Goal: Task Accomplishment & Management: Manage account settings

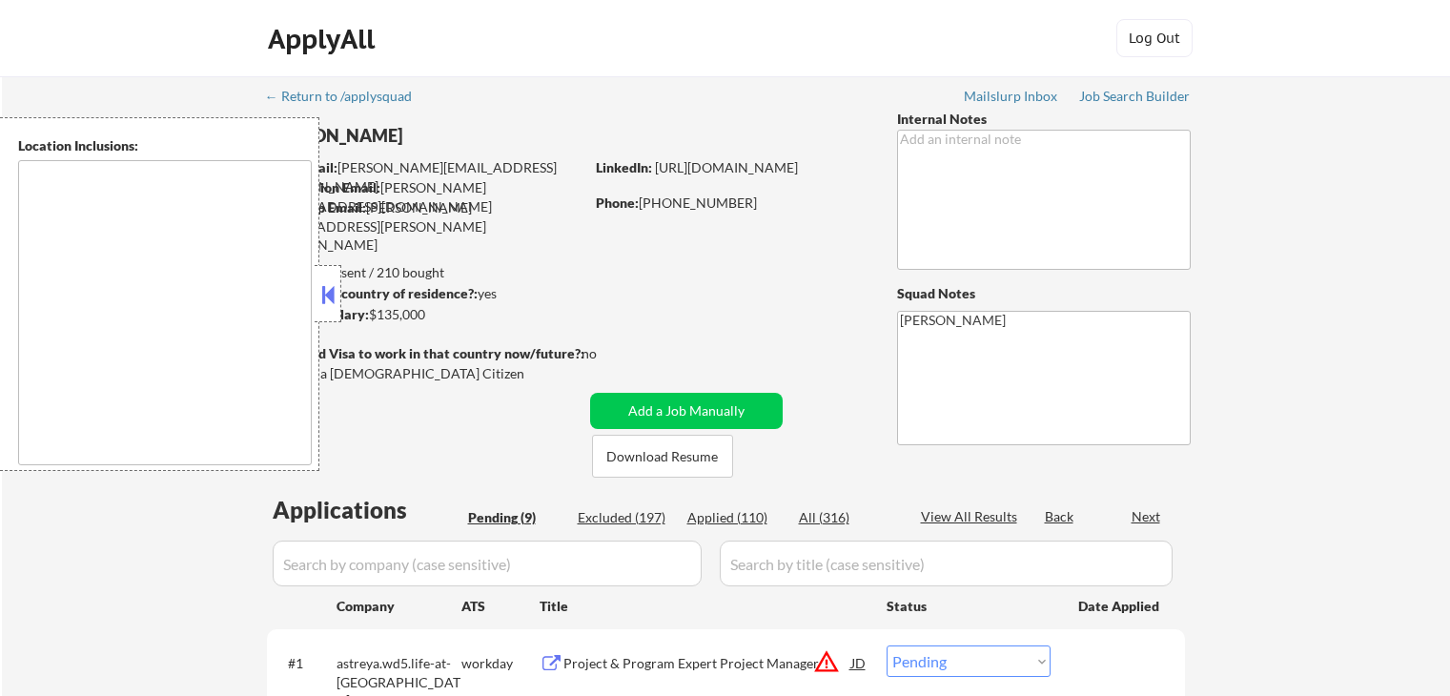
select select ""pending""
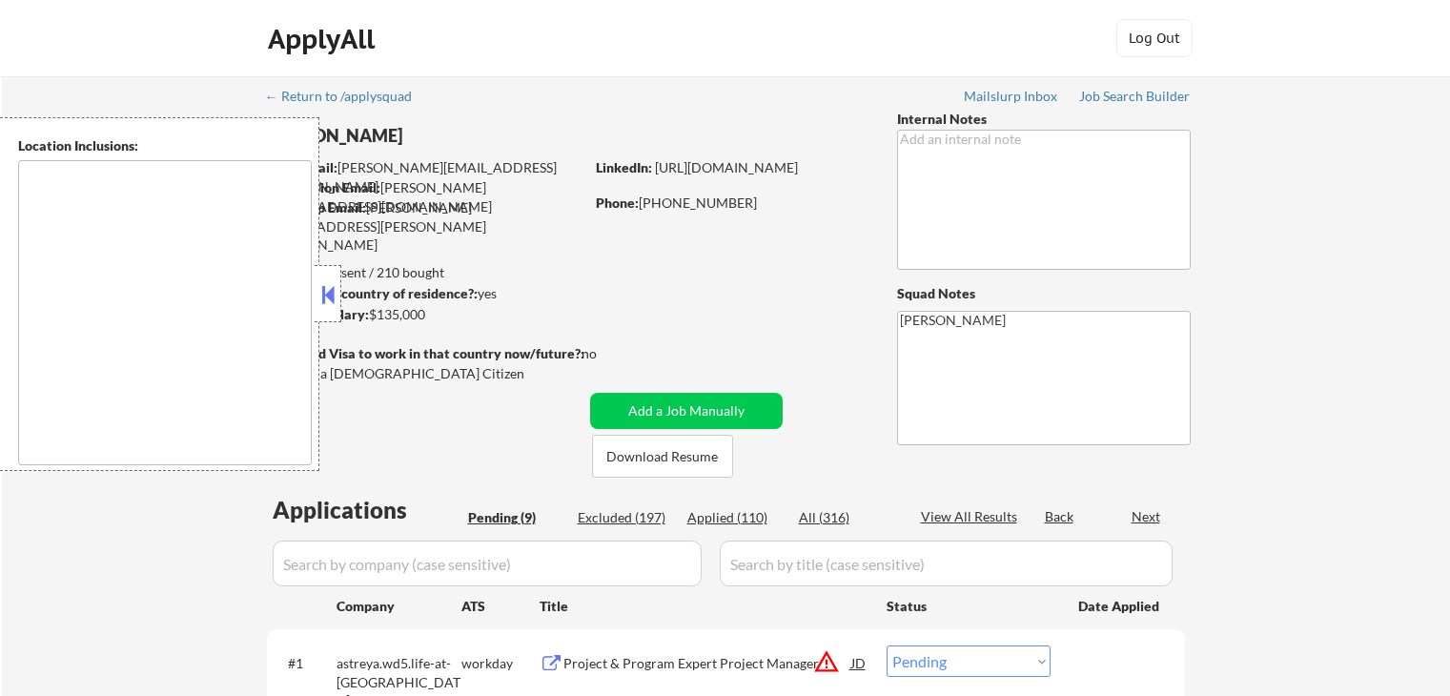
select select ""pending""
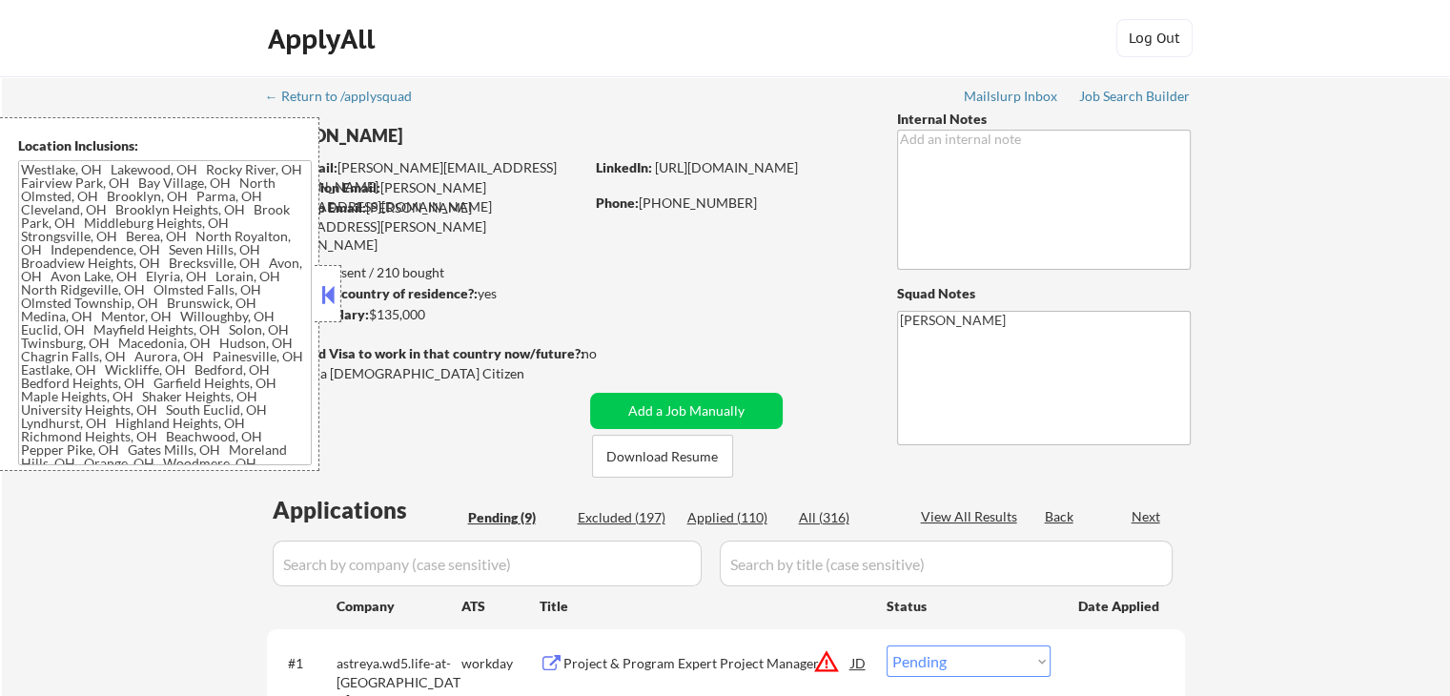
type textarea "[GEOGRAPHIC_DATA], [GEOGRAPHIC_DATA] [GEOGRAPHIC_DATA], [GEOGRAPHIC_DATA] [GEOG…"
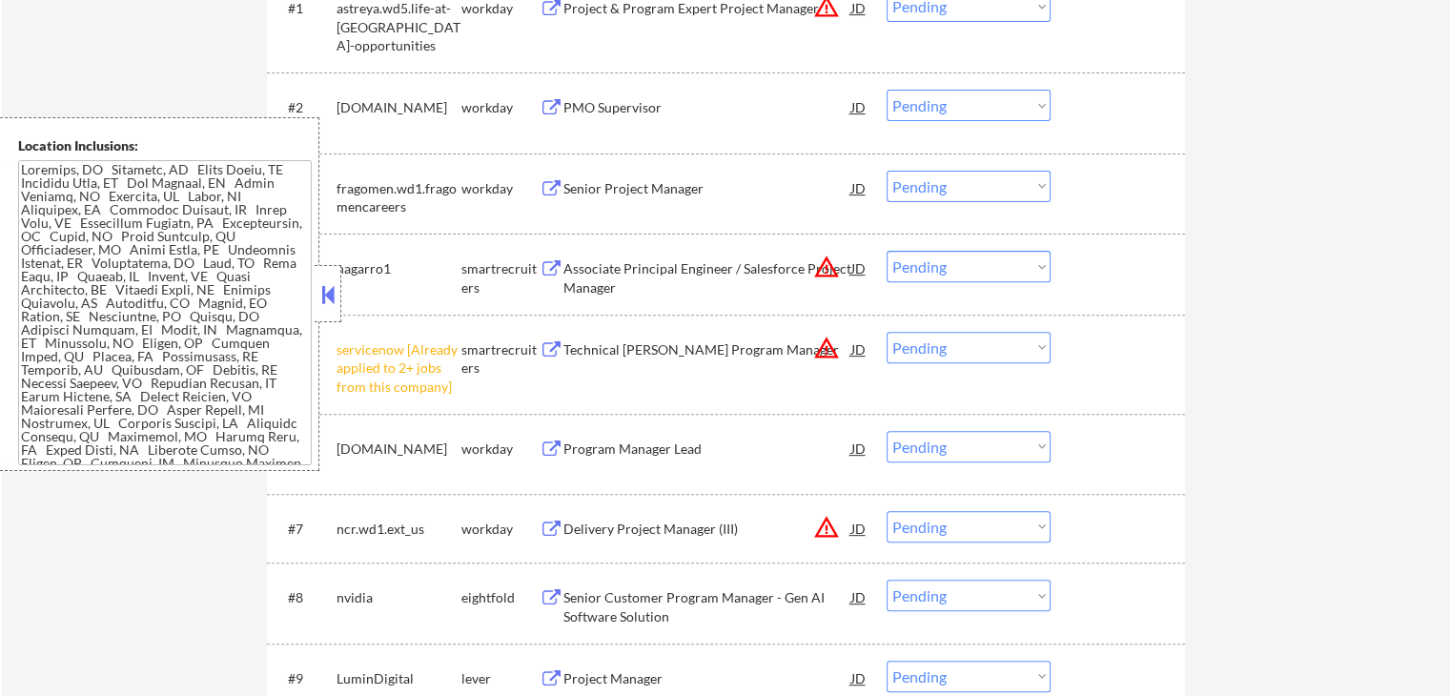
scroll to position [667, 0]
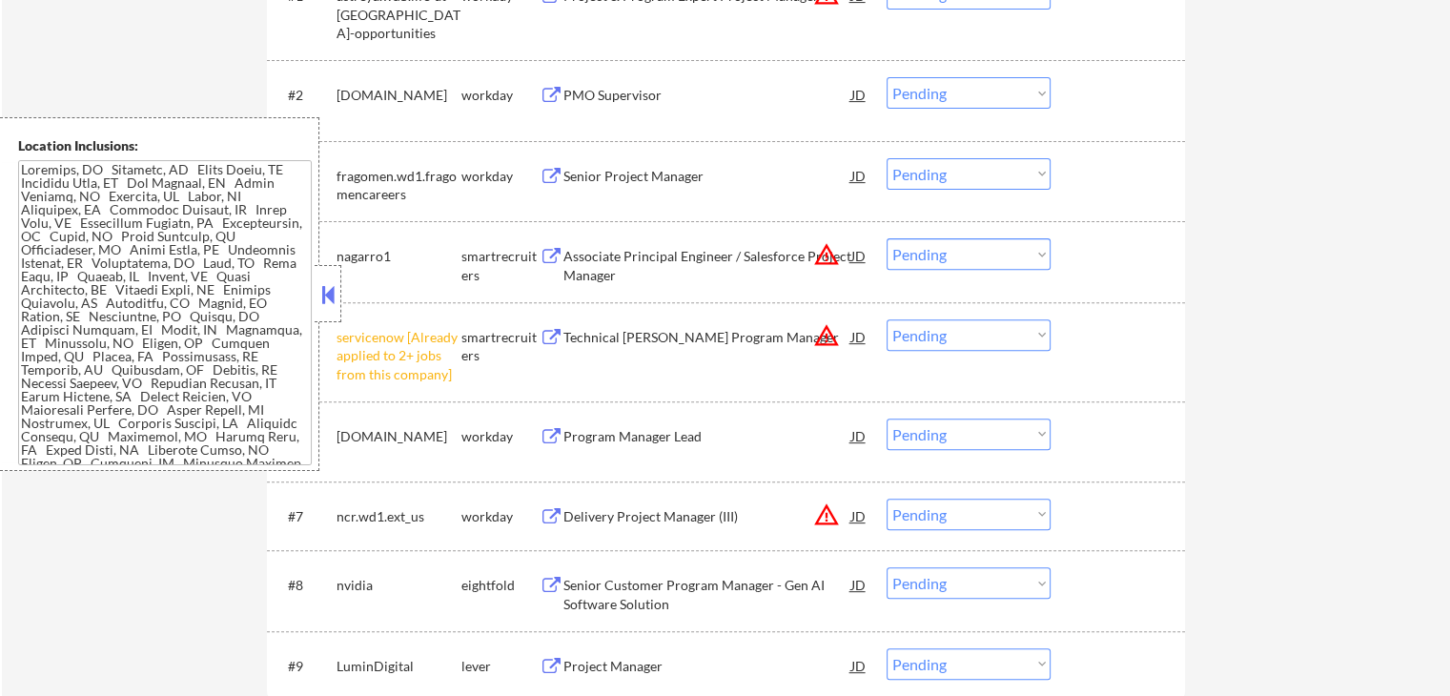
click at [969, 352] on div "#5 servicenow [Already applied to 2+ jobs from this company] smartrecruiters Te…" at bounding box center [723, 352] width 900 height 82
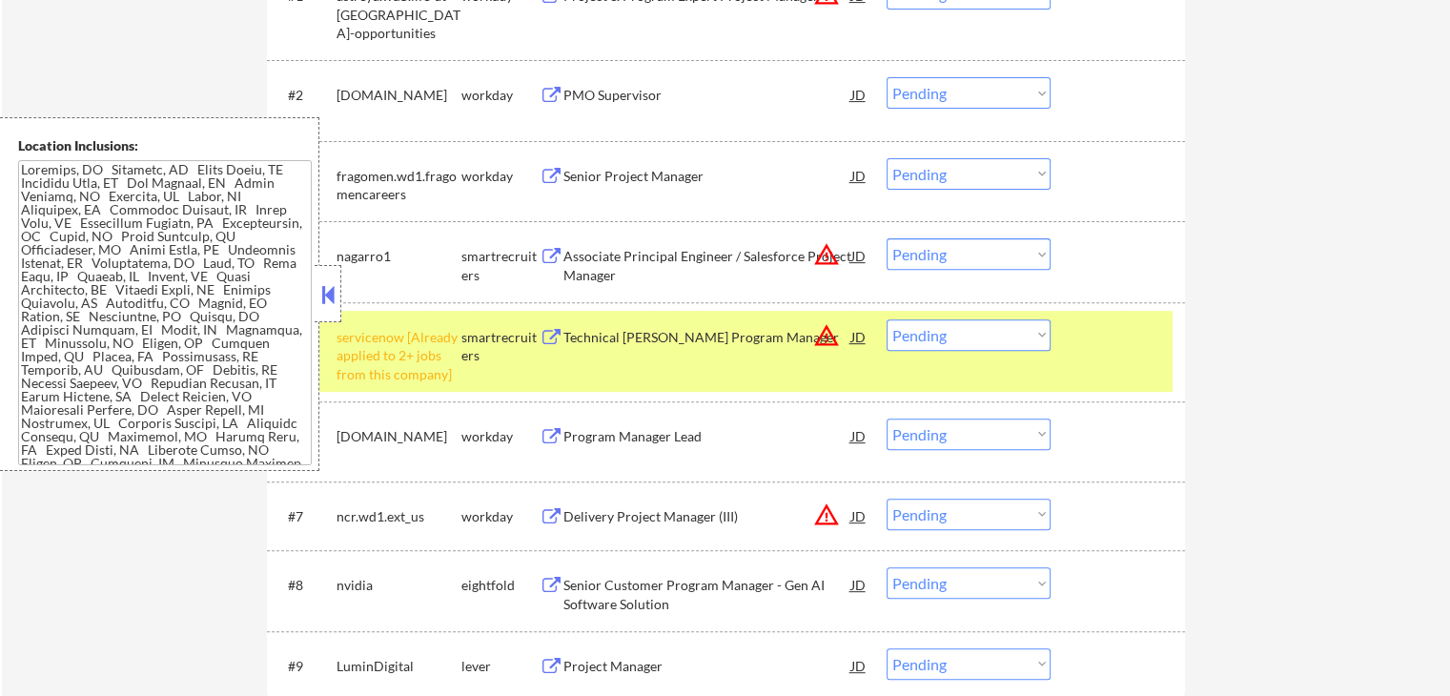
click at [959, 344] on select "Choose an option... Pending Applied Excluded (Questions) Excluded (Expired) Exc…" at bounding box center [969, 334] width 164 height 31
click at [887, 319] on select "Choose an option... Pending Applied Excluded (Questions) Excluded (Expired) Exc…" at bounding box center [969, 334] width 164 height 31
click at [1300, 443] on div "← Return to /applysquad Mailslurp Inbox Job Search Builder [PERSON_NAME] User E…" at bounding box center [726, 96] width 1448 height 1375
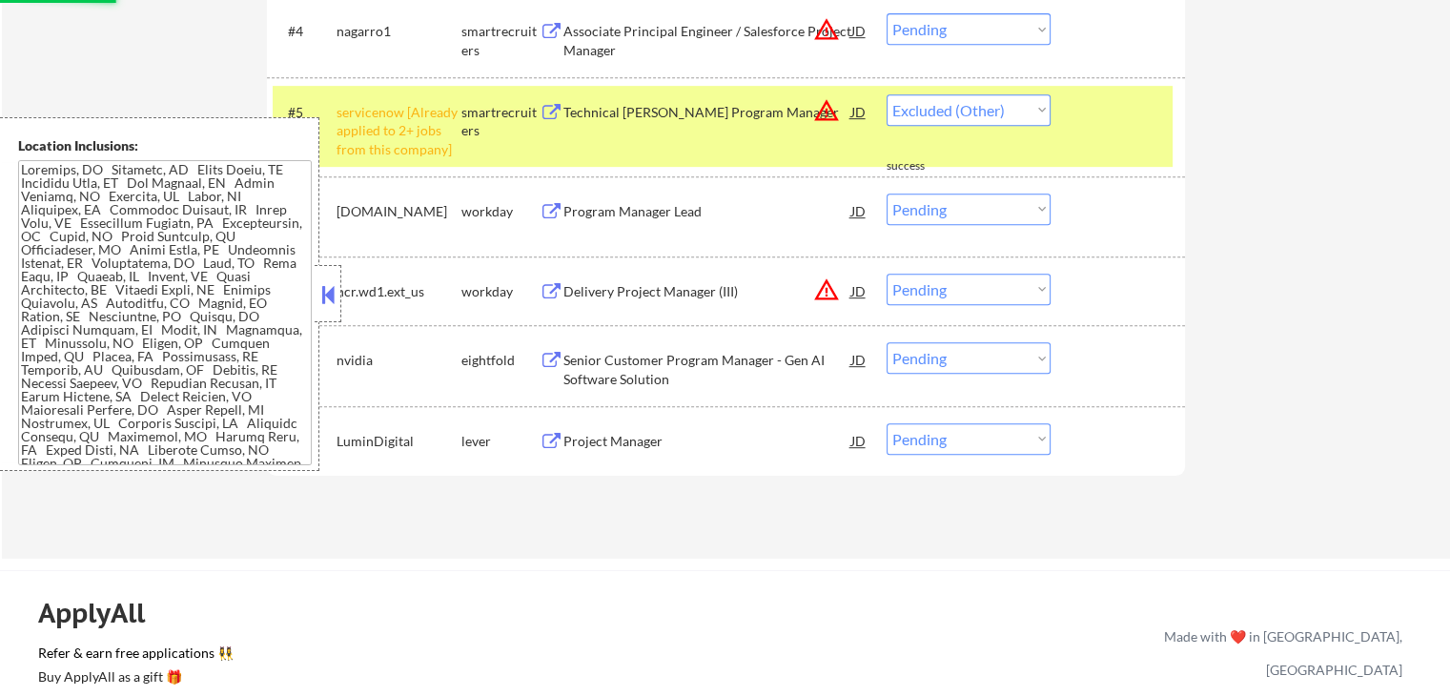
scroll to position [1049, 0]
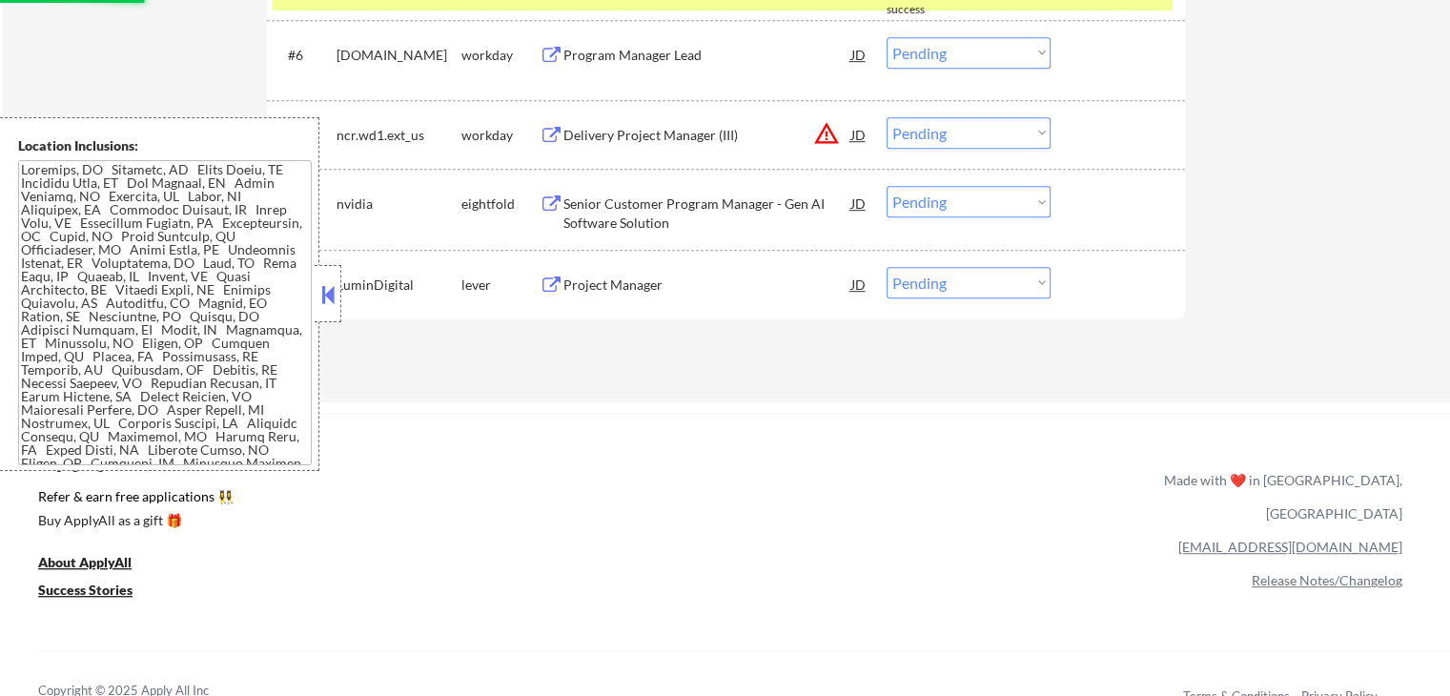
select select ""pending""
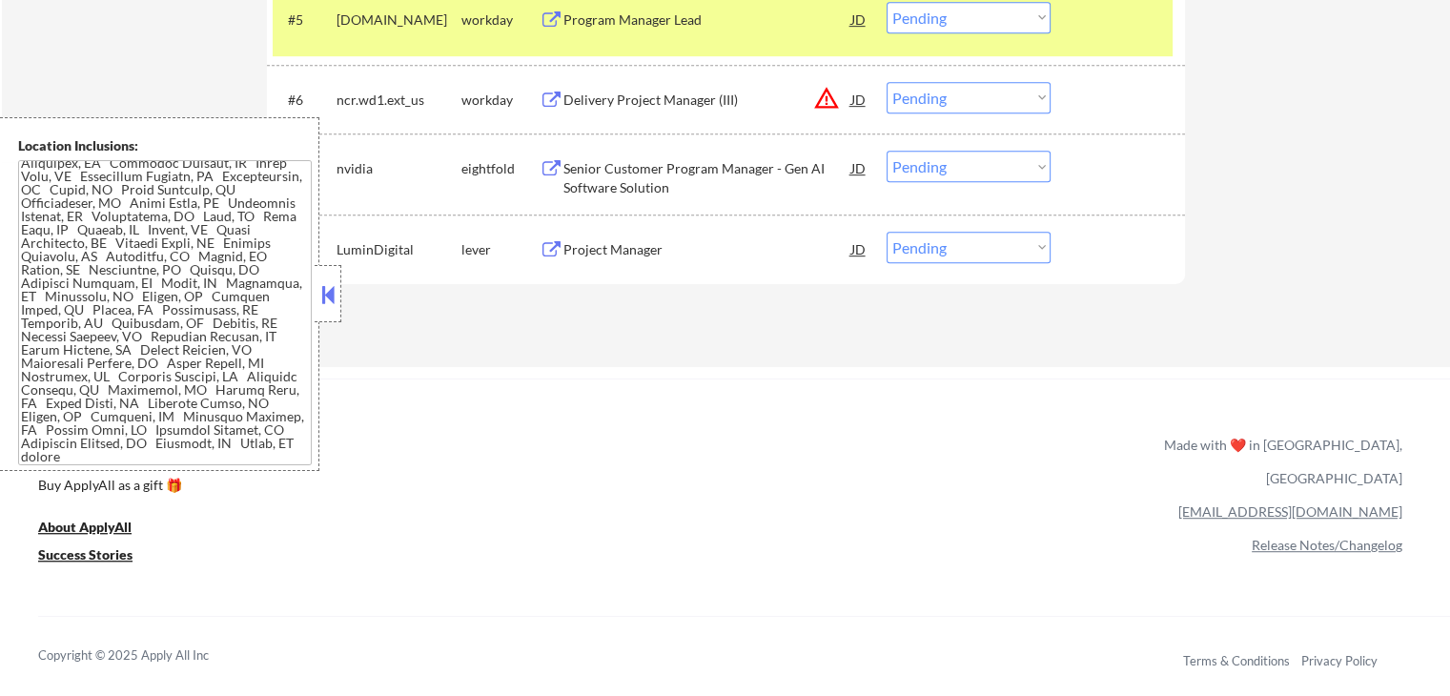
scroll to position [953, 0]
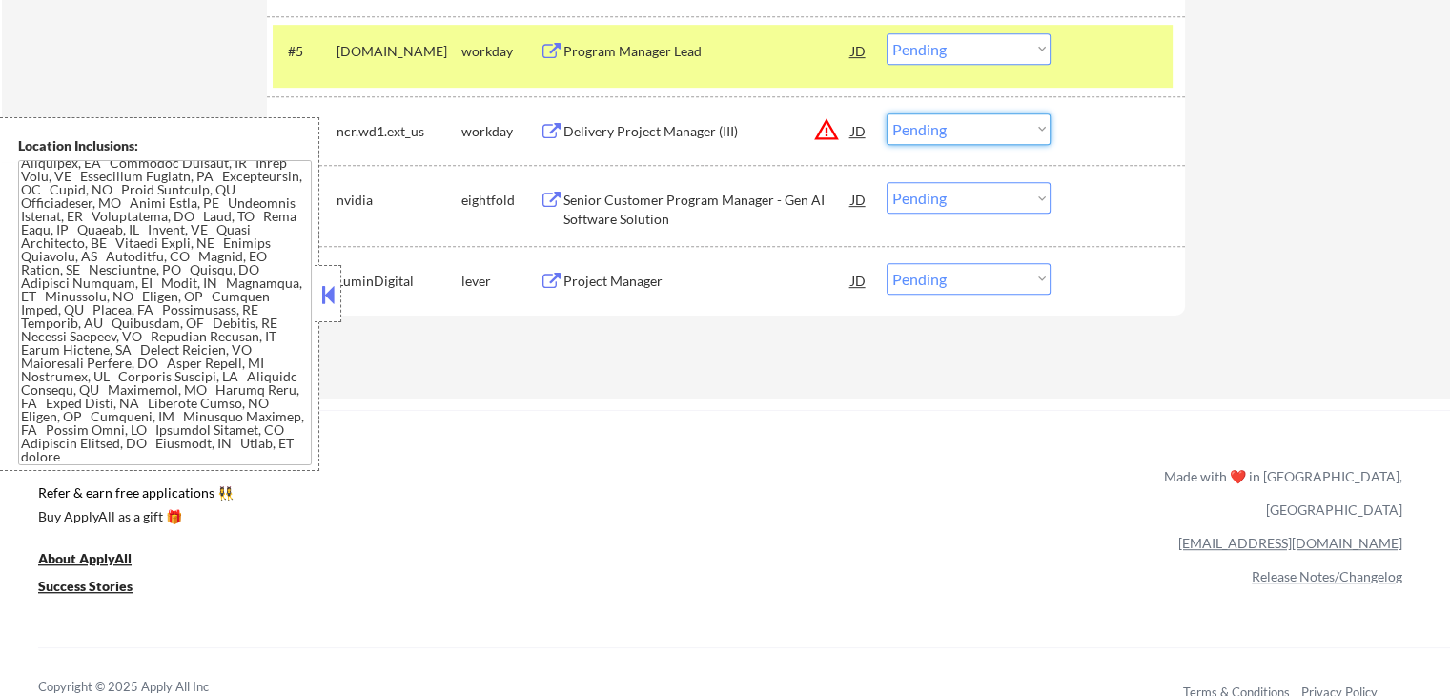
click at [957, 125] on select "Choose an option... Pending Applied Excluded (Questions) Excluded (Expired) Exc…" at bounding box center [969, 128] width 164 height 31
click at [887, 113] on select "Choose an option... Pending Applied Excluded (Questions) Excluded (Expired) Exc…" at bounding box center [969, 128] width 164 height 31
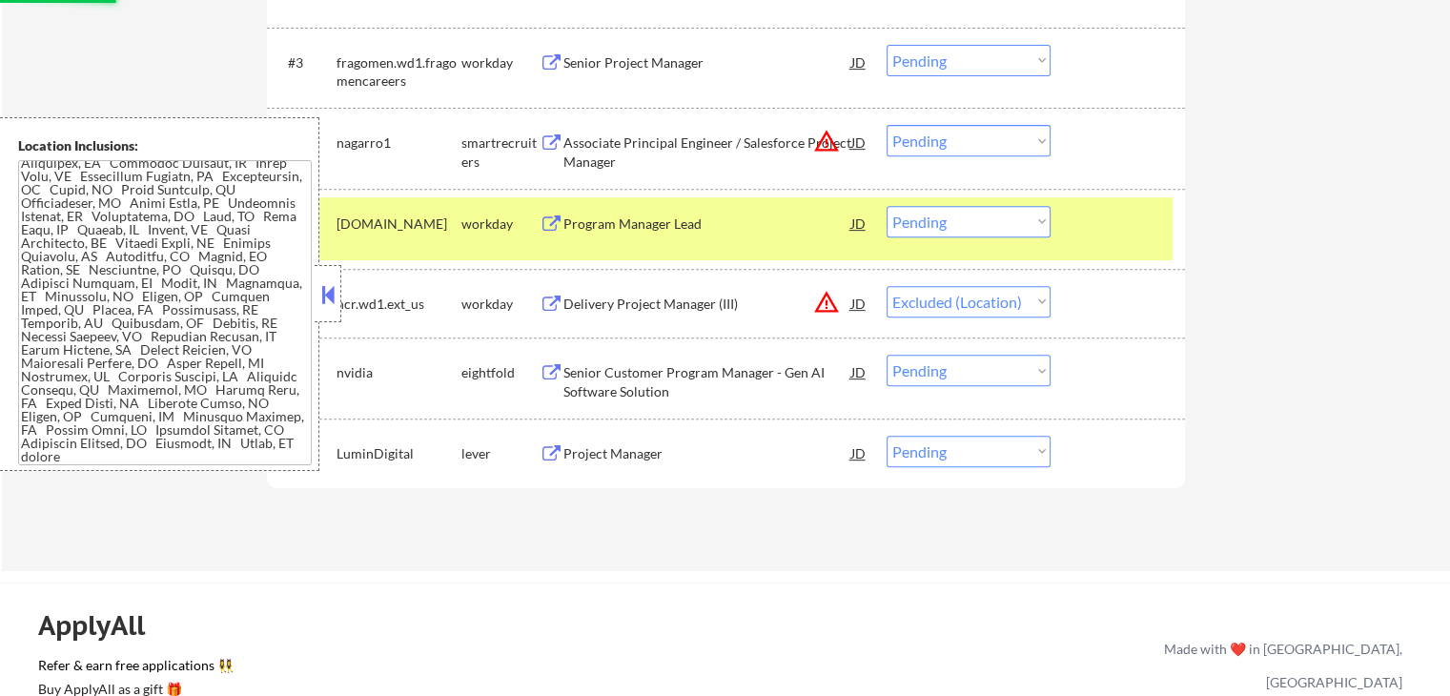
scroll to position [667, 0]
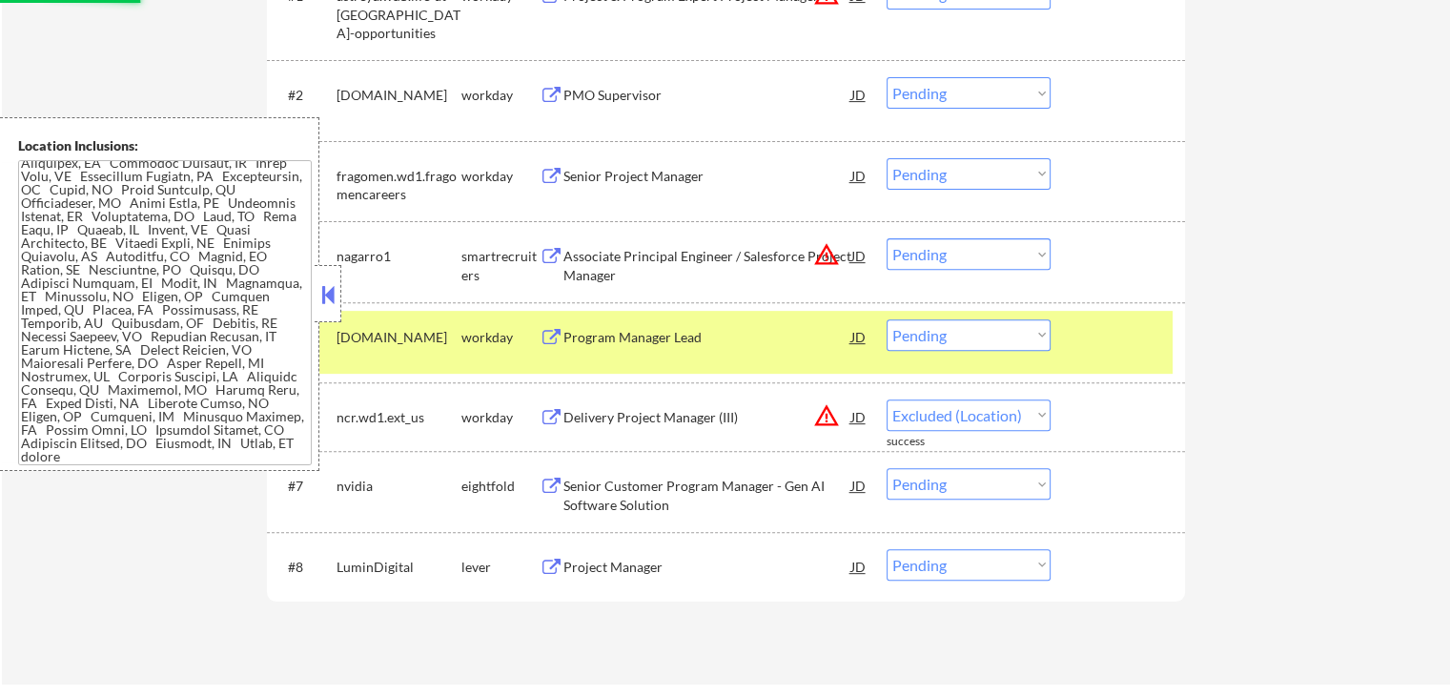
select select ""pending""
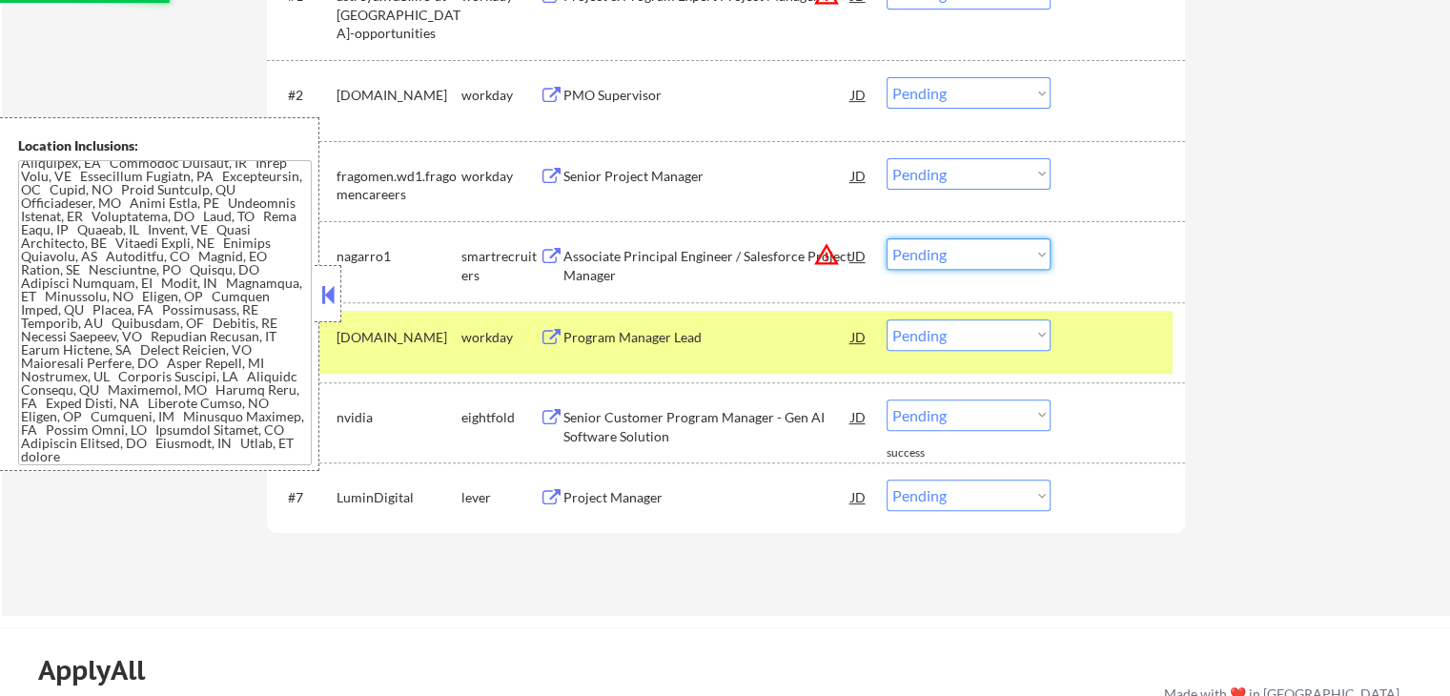
drag, startPoint x: 967, startPoint y: 256, endPoint x: 966, endPoint y: 267, distance: 11.5
click at [966, 257] on select "Choose an option... Pending Applied Excluded (Questions) Excluded (Expired) Exc…" at bounding box center [969, 253] width 164 height 31
click at [887, 238] on select "Choose an option... Pending Applied Excluded (Questions) Excluded (Expired) Exc…" at bounding box center [969, 253] width 164 height 31
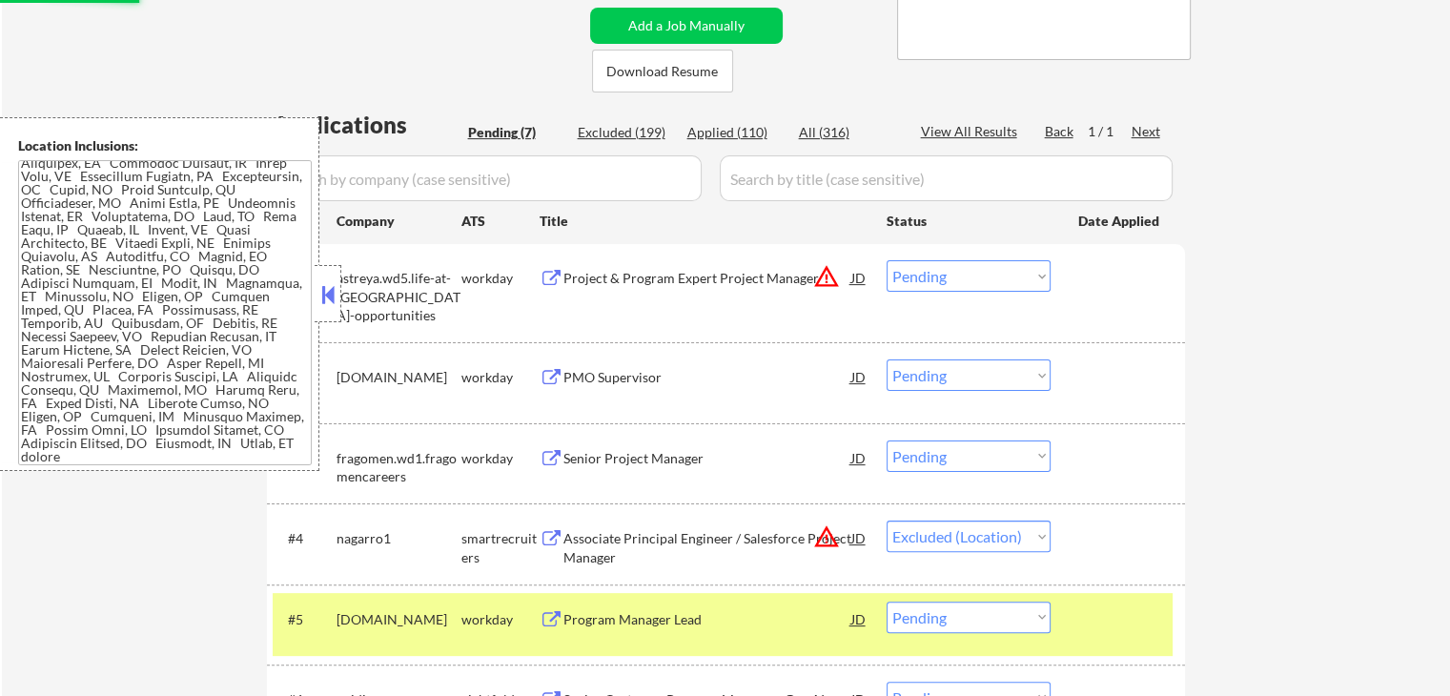
scroll to position [381, 0]
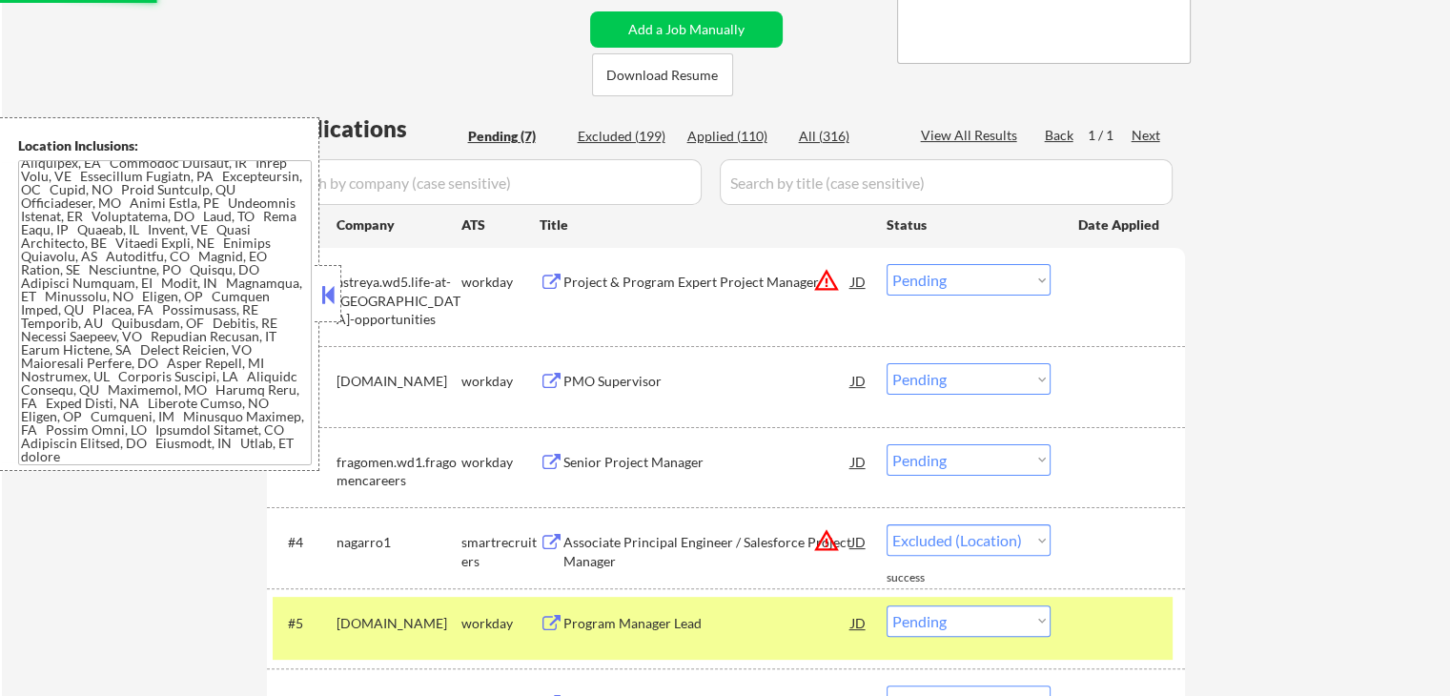
select select ""pending""
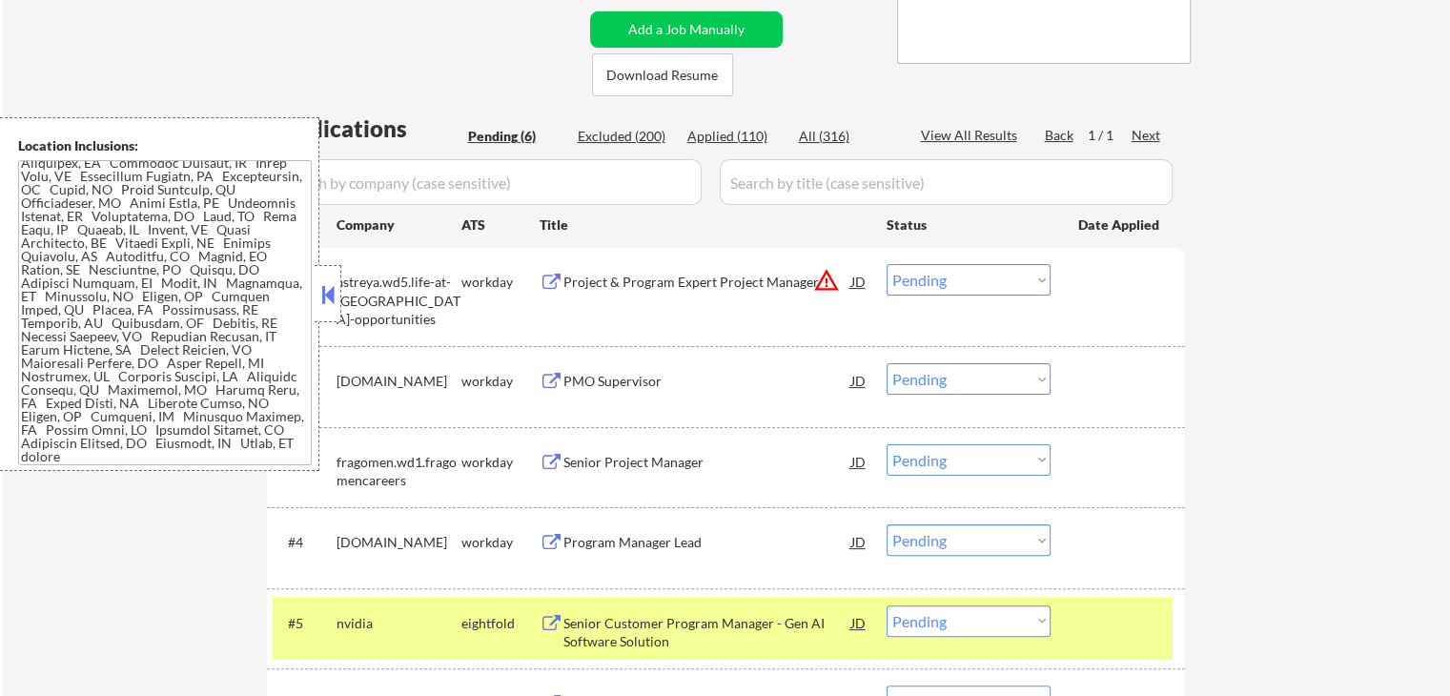
click at [957, 284] on select "Choose an option... Pending Applied Excluded (Questions) Excluded (Expired) Exc…" at bounding box center [969, 279] width 164 height 31
click at [887, 264] on select "Choose an option... Pending Applied Excluded (Questions) Excluded (Expired) Exc…" at bounding box center [969, 279] width 164 height 31
click at [1201, 359] on div "← Return to /applysquad Mailslurp Inbox Job Search Builder [PERSON_NAME] User E…" at bounding box center [726, 258] width 1448 height 1126
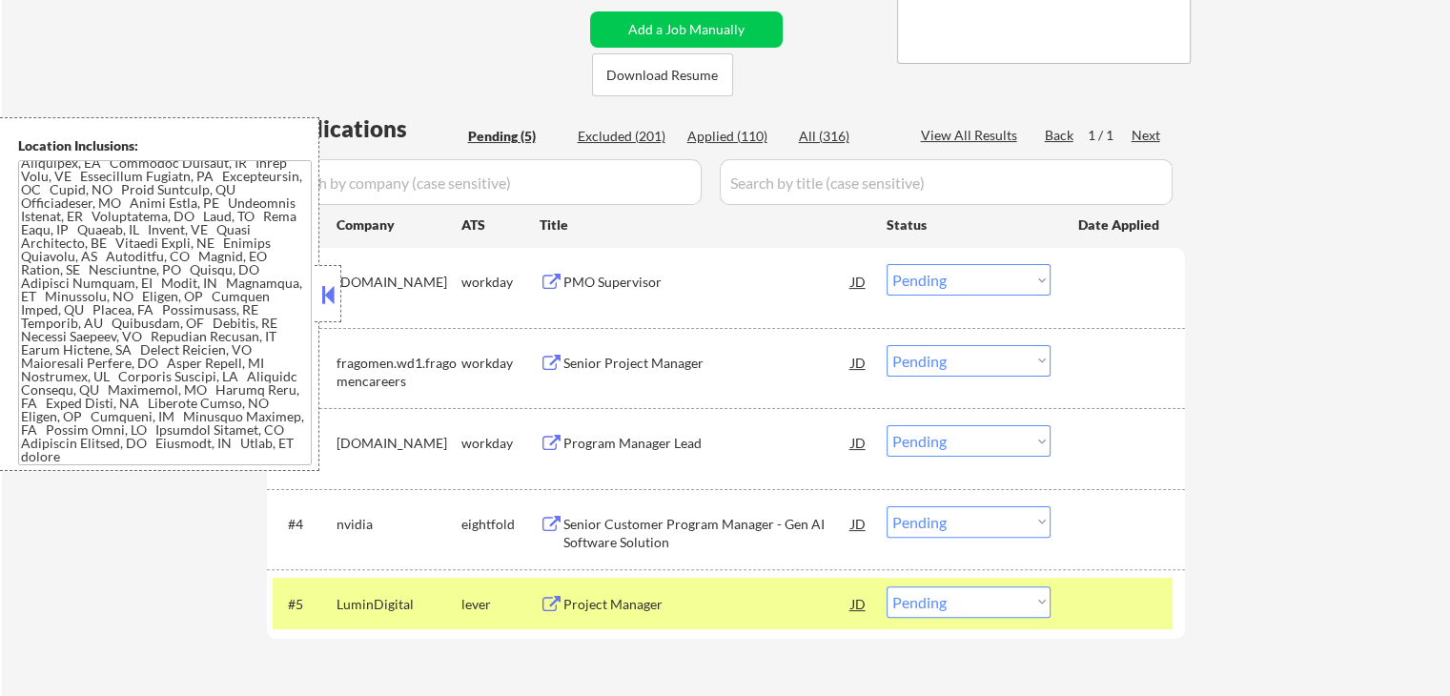
click at [696, 610] on div "Project Manager" at bounding box center [707, 604] width 288 height 19
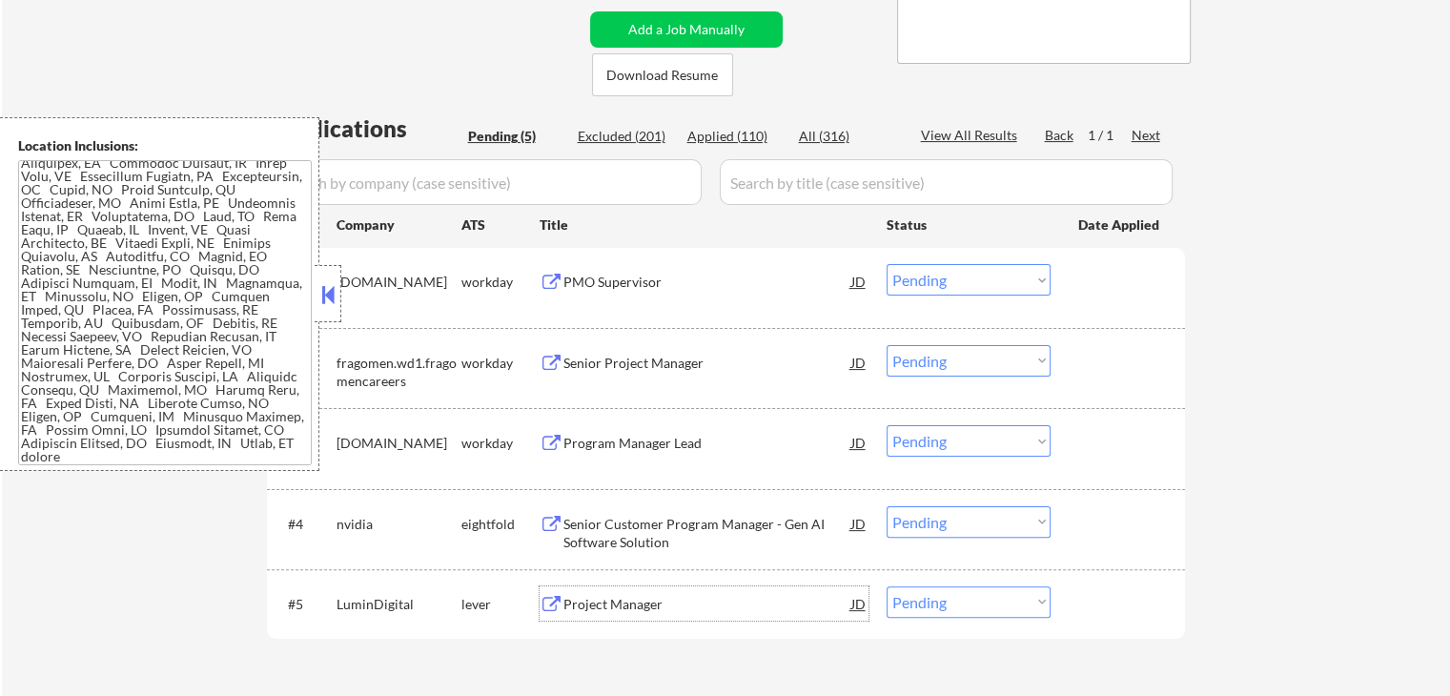
scroll to position [477, 0]
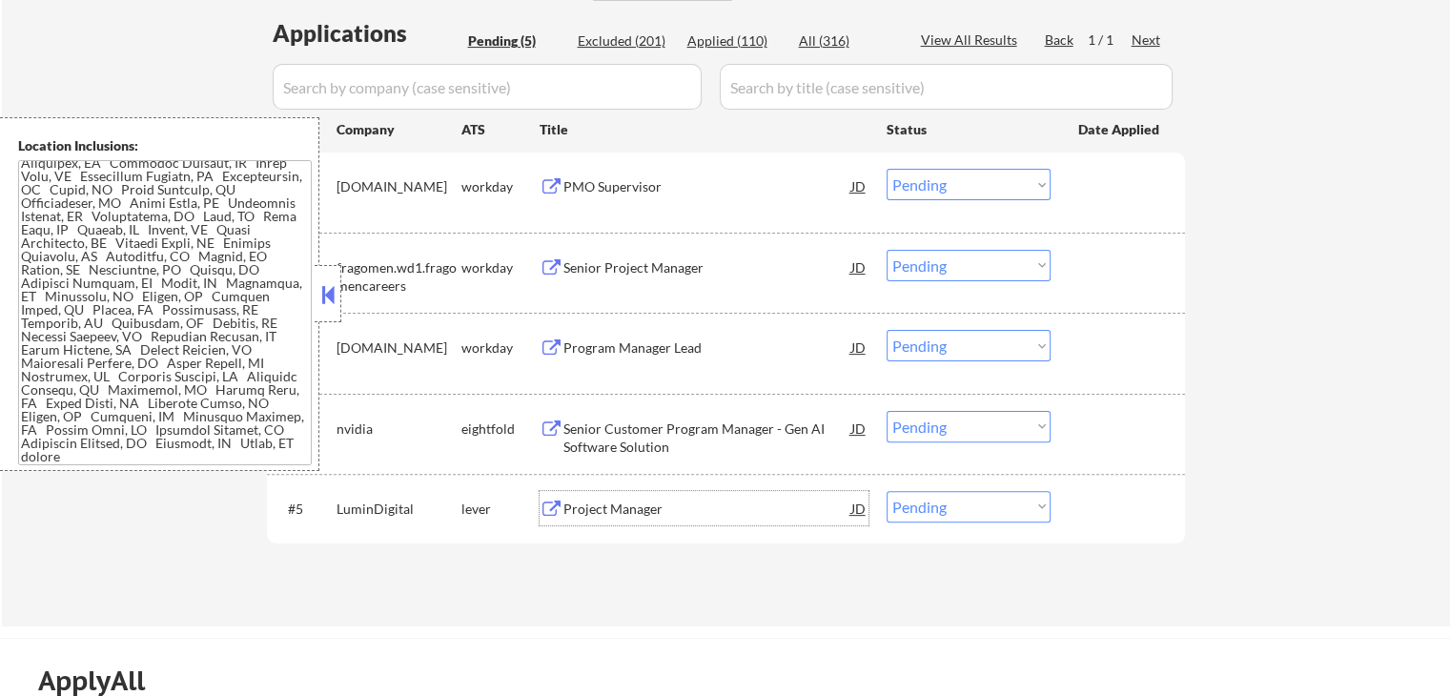
click at [634, 190] on div "PMO Supervisor" at bounding box center [707, 186] width 288 height 19
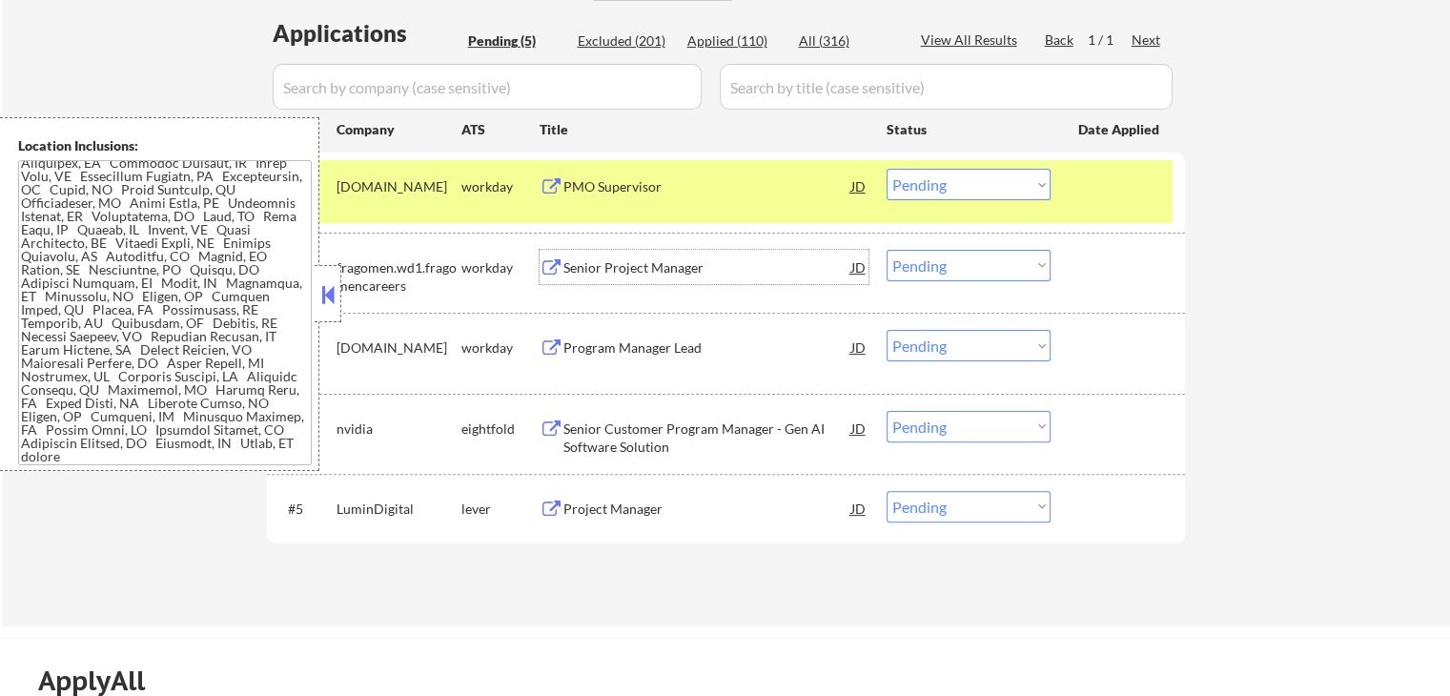
click at [695, 264] on div "Senior Project Manager" at bounding box center [707, 267] width 288 height 19
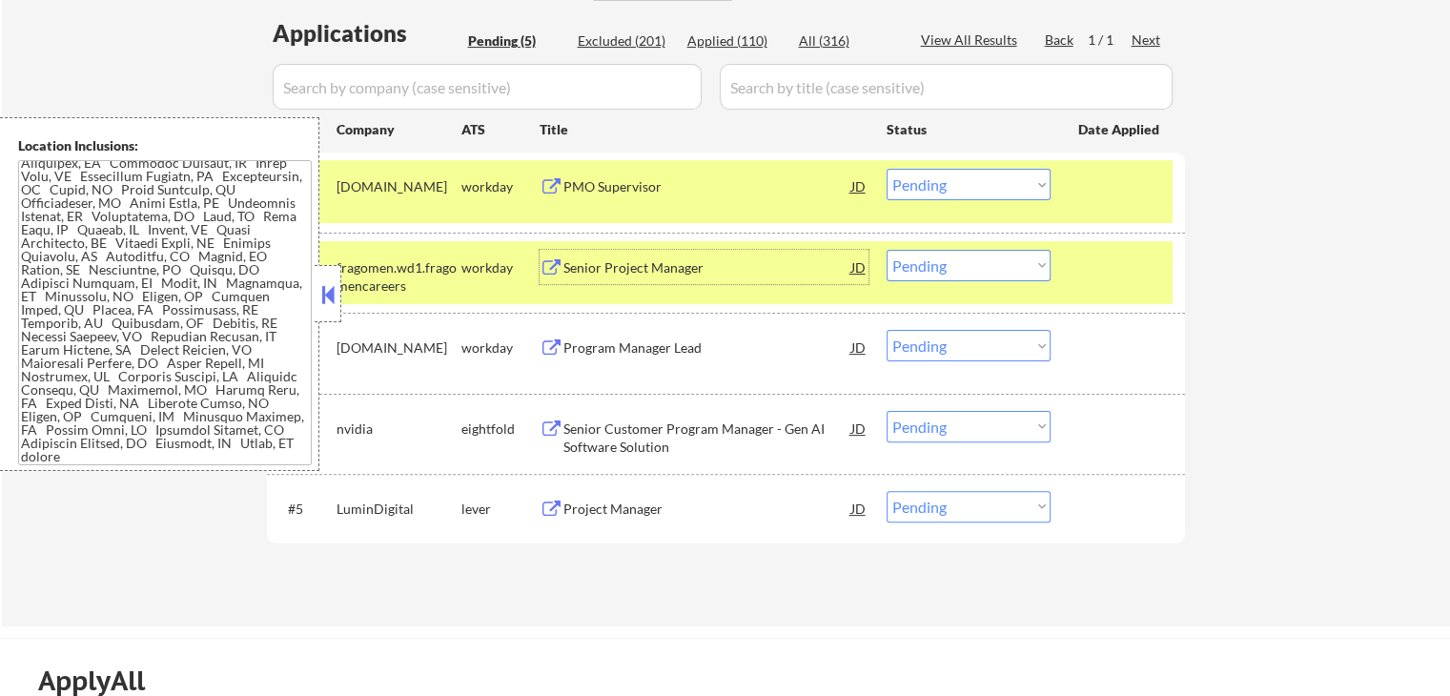
click at [945, 191] on select "Choose an option... Pending Applied Excluded (Questions) Excluded (Expired) Exc…" at bounding box center [969, 184] width 164 height 31
click at [887, 169] on select "Choose an option... Pending Applied Excluded (Questions) Excluded (Expired) Exc…" at bounding box center [969, 184] width 164 height 31
click at [704, 348] on div "Program Manager Lead" at bounding box center [707, 347] width 288 height 19
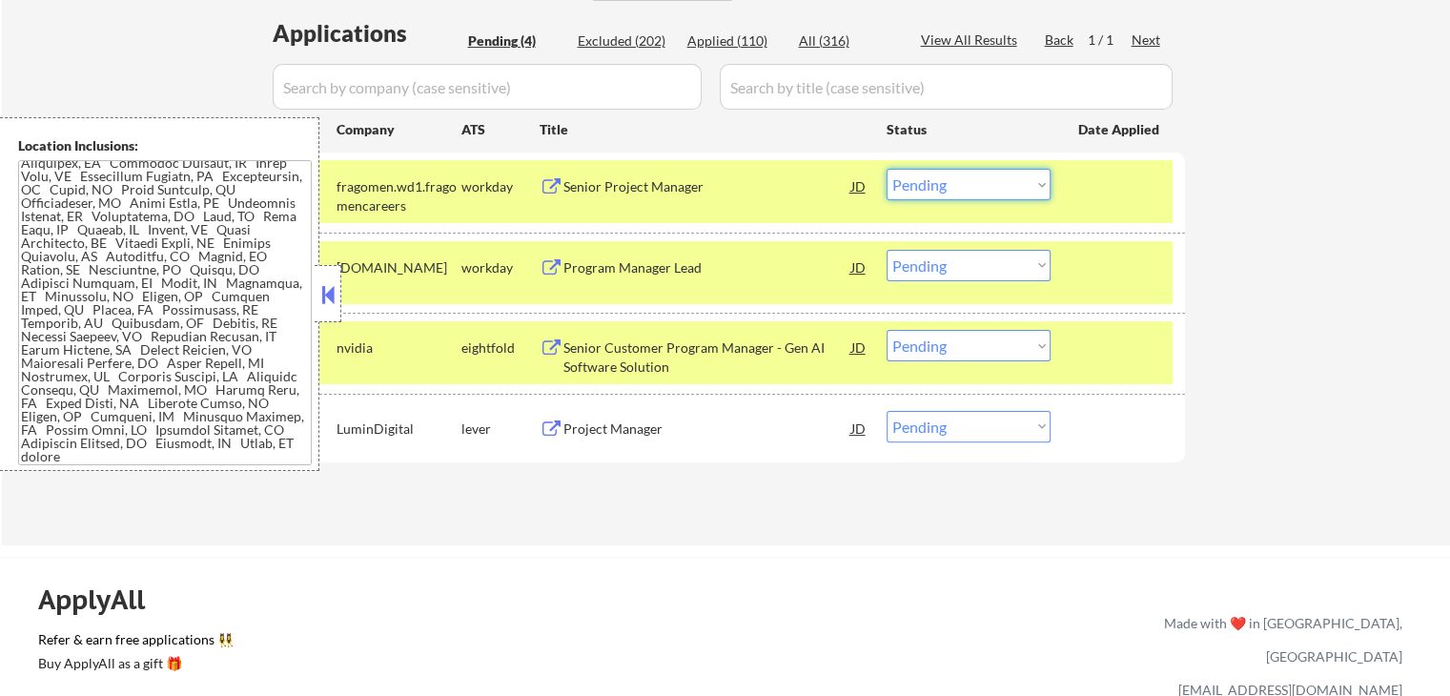
click at [951, 188] on select "Choose an option... Pending Applied Excluded (Questions) Excluded (Expired) Exc…" at bounding box center [969, 184] width 164 height 31
click at [887, 169] on select "Choose an option... Pending Applied Excluded (Questions) Excluded (Expired) Exc…" at bounding box center [969, 184] width 164 height 31
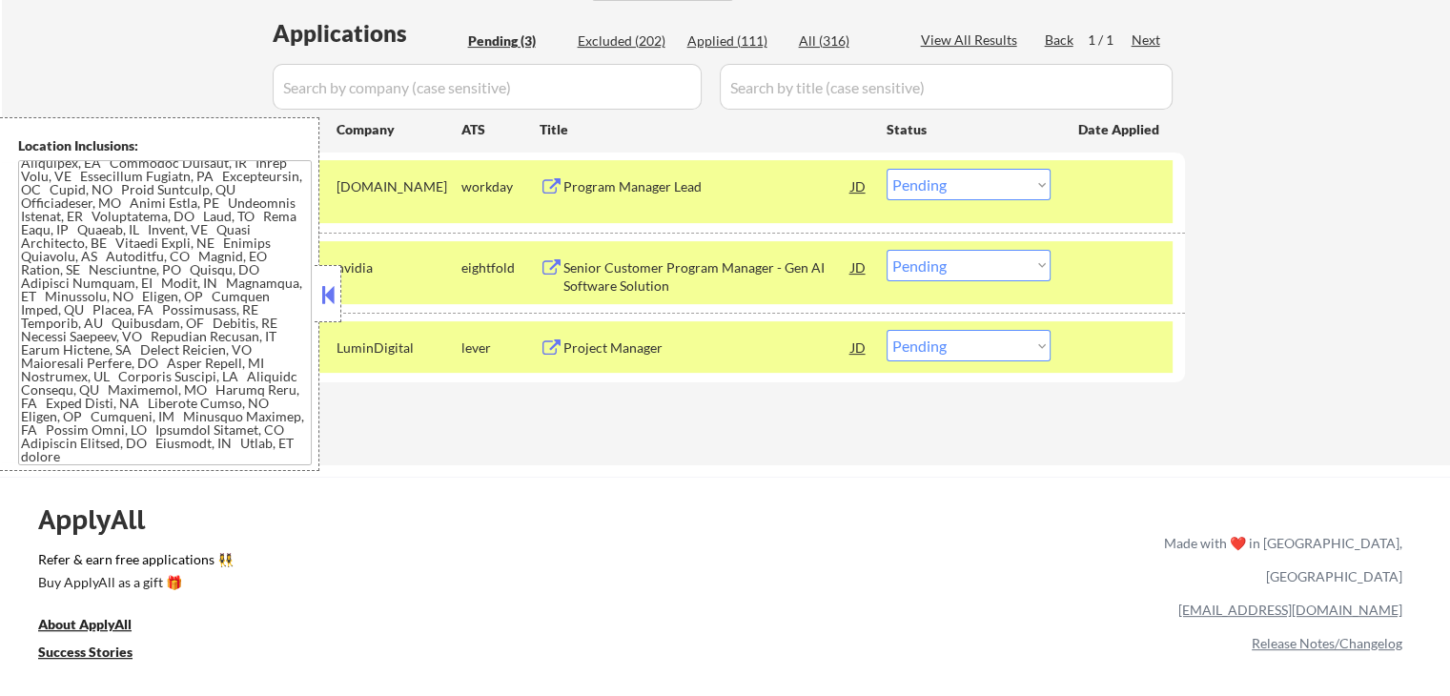
click at [732, 272] on div "Senior Customer Program Manager - Gen AI Software Solution" at bounding box center [707, 276] width 288 height 37
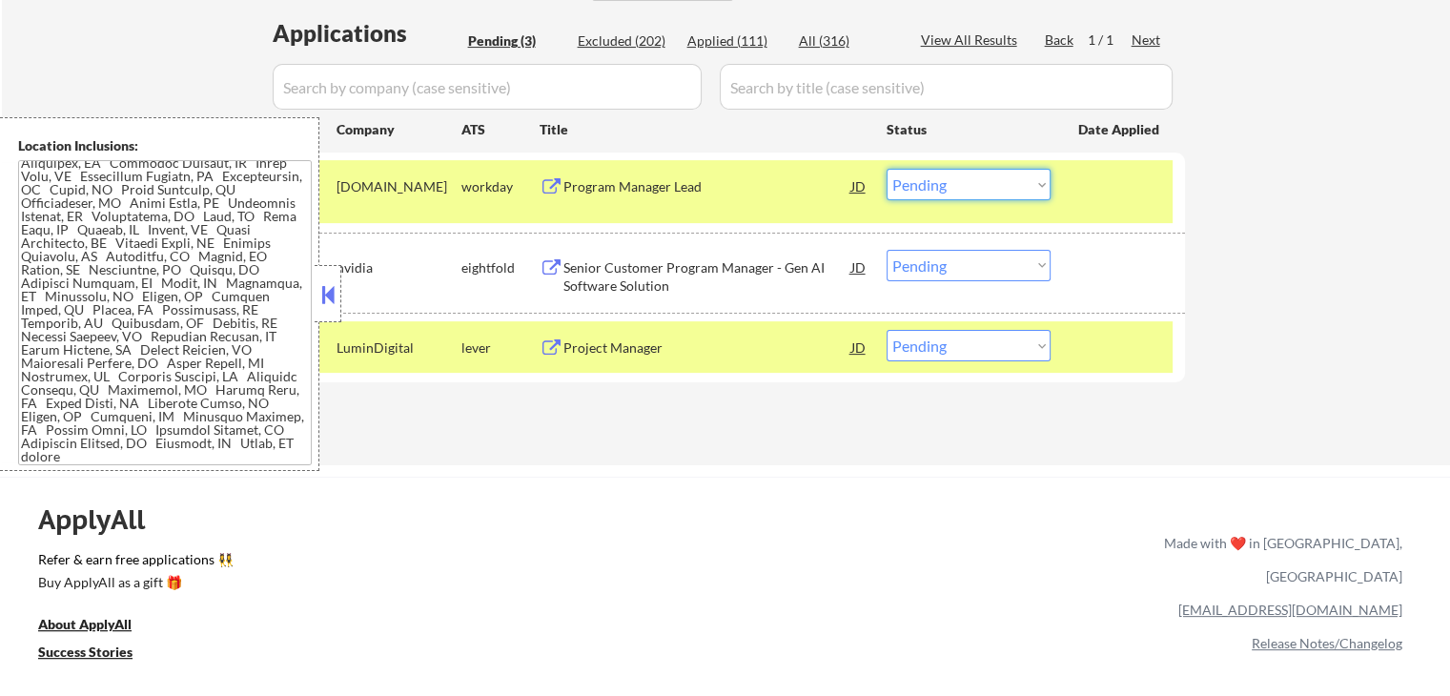
drag, startPoint x: 932, startPoint y: 181, endPoint x: 932, endPoint y: 198, distance: 17.2
click at [932, 188] on select "Choose an option... Pending Applied Excluded (Questions) Excluded (Expired) Exc…" at bounding box center [969, 184] width 164 height 31
click at [887, 169] on select "Choose an option... Pending Applied Excluded (Questions) Excluded (Expired) Exc…" at bounding box center [969, 184] width 164 height 31
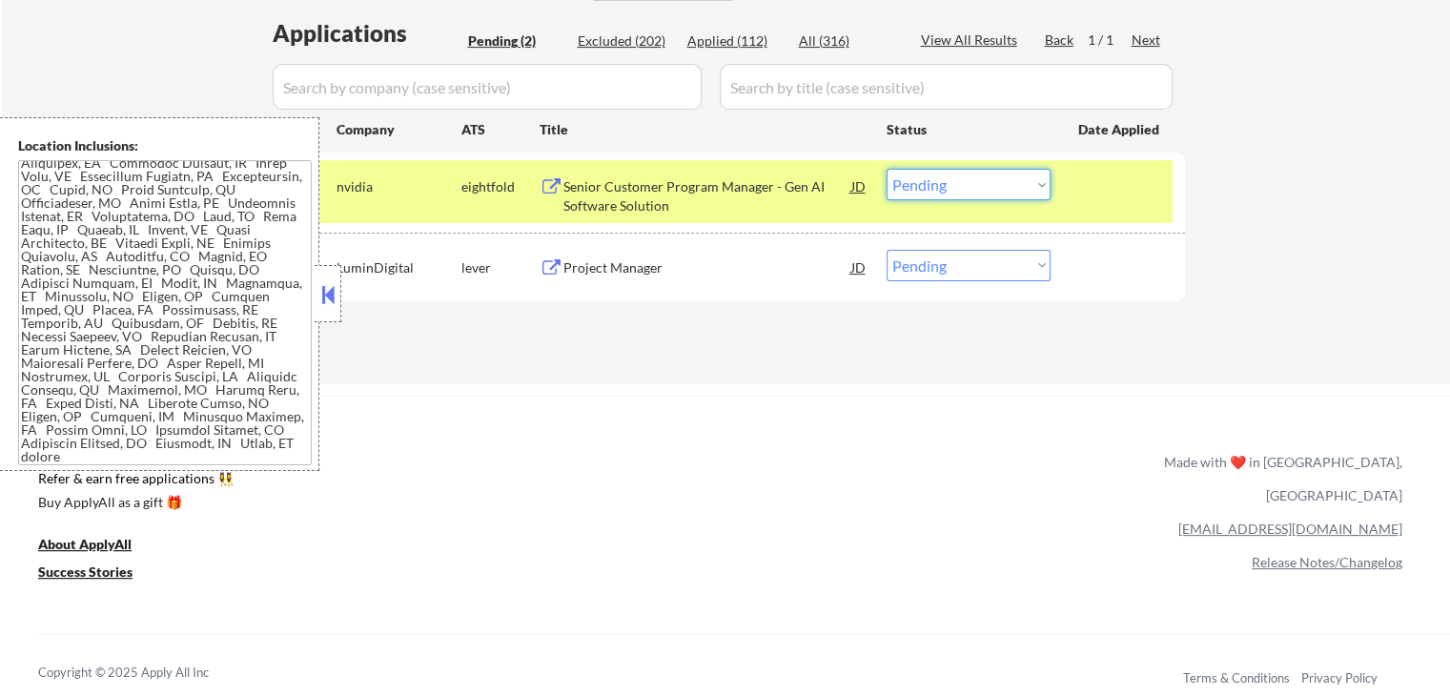
click at [935, 192] on select "Choose an option... Pending Applied Excluded (Questions) Excluded (Expired) Exc…" at bounding box center [969, 184] width 164 height 31
click at [887, 169] on select "Choose an option... Pending Applied Excluded (Questions) Excluded (Expired) Exc…" at bounding box center [969, 184] width 164 height 31
click at [774, 284] on div "#2 LuminDigital lever Project Manager JD Choose an option... Pending Applied Ex…" at bounding box center [723, 266] width 900 height 51
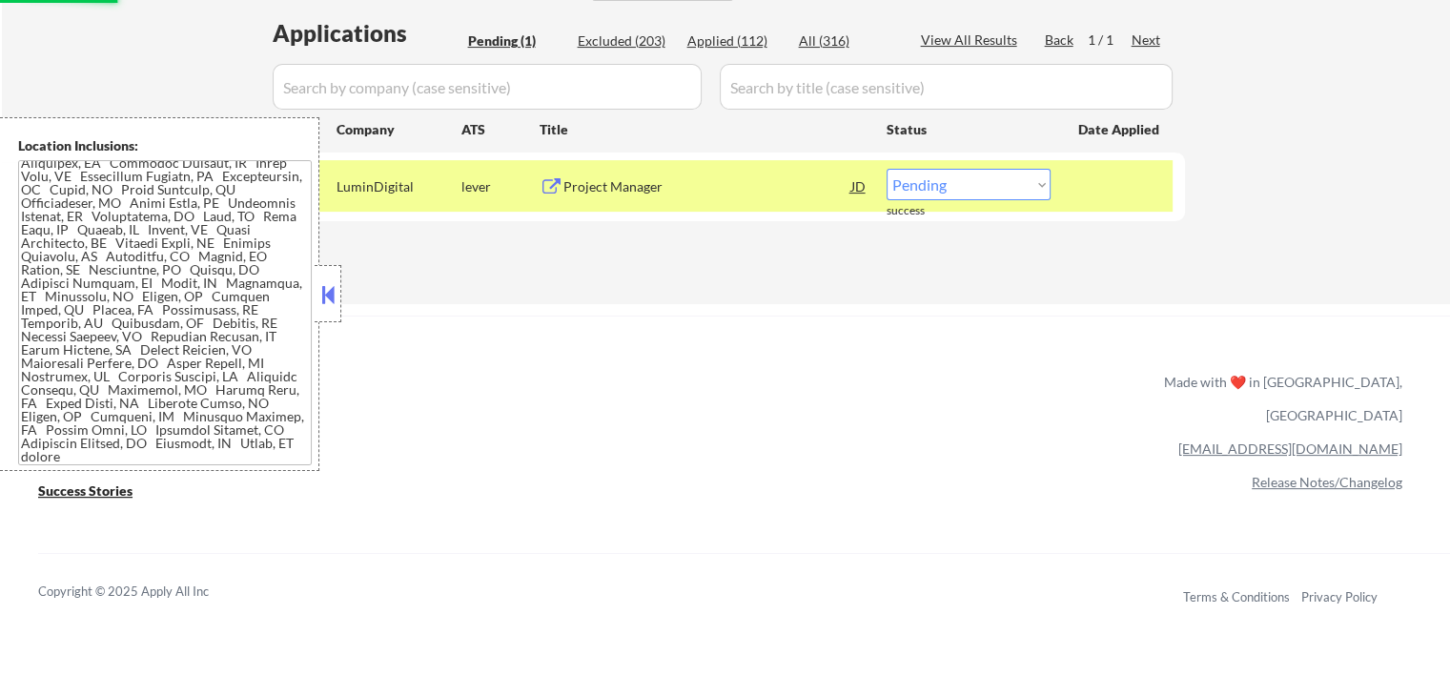
click at [691, 264] on div "Applications Pending (1) Excluded (203) Applied (112) All (316) View All Result…" at bounding box center [726, 142] width 918 height 250
click at [708, 186] on div "Project Manager" at bounding box center [707, 186] width 288 height 19
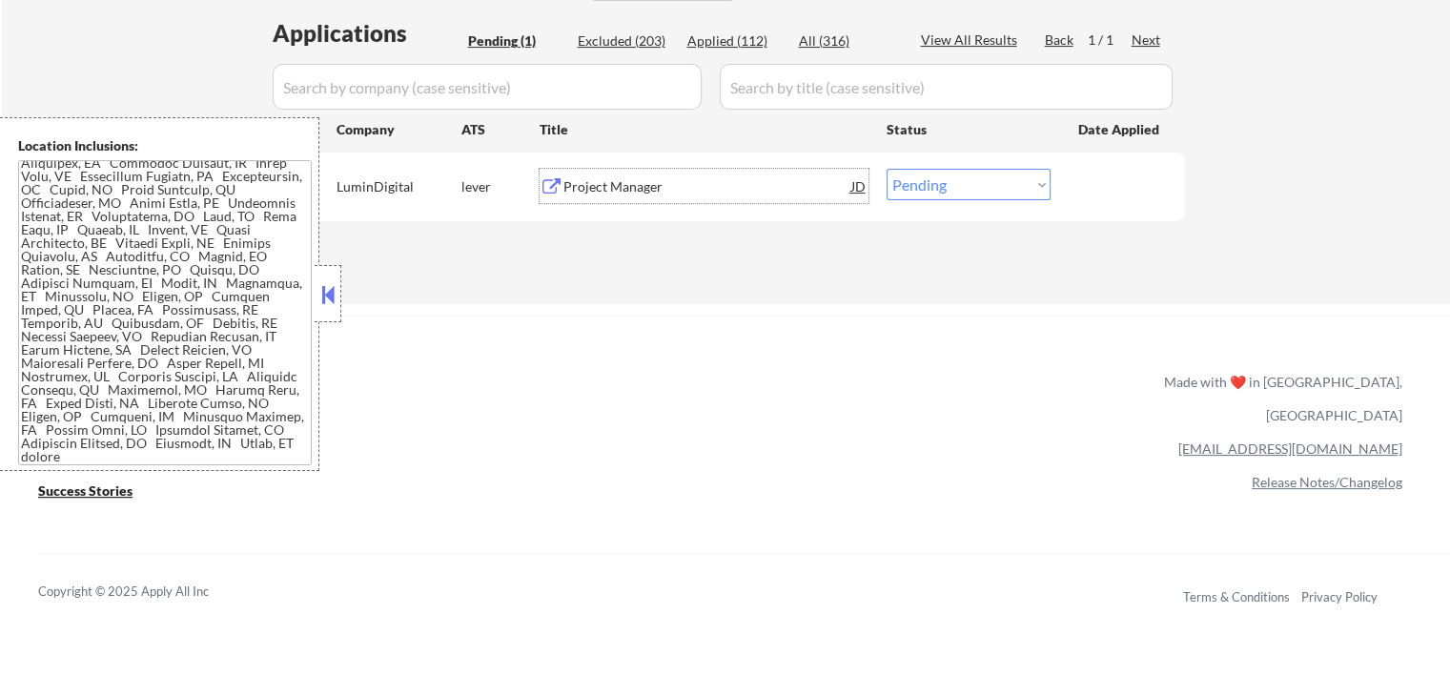
drag, startPoint x: 956, startPoint y: 187, endPoint x: 957, endPoint y: 196, distance: 9.6
click at [956, 190] on select "Choose an option... Pending Applied Excluded (Questions) Excluded (Expired) Exc…" at bounding box center [969, 184] width 164 height 31
select select ""excluded""
click at [887, 169] on select "Choose an option... Pending Applied Excluded (Questions) Excluded (Expired) Exc…" at bounding box center [969, 184] width 164 height 31
